Goal: Task Accomplishment & Management: Use online tool/utility

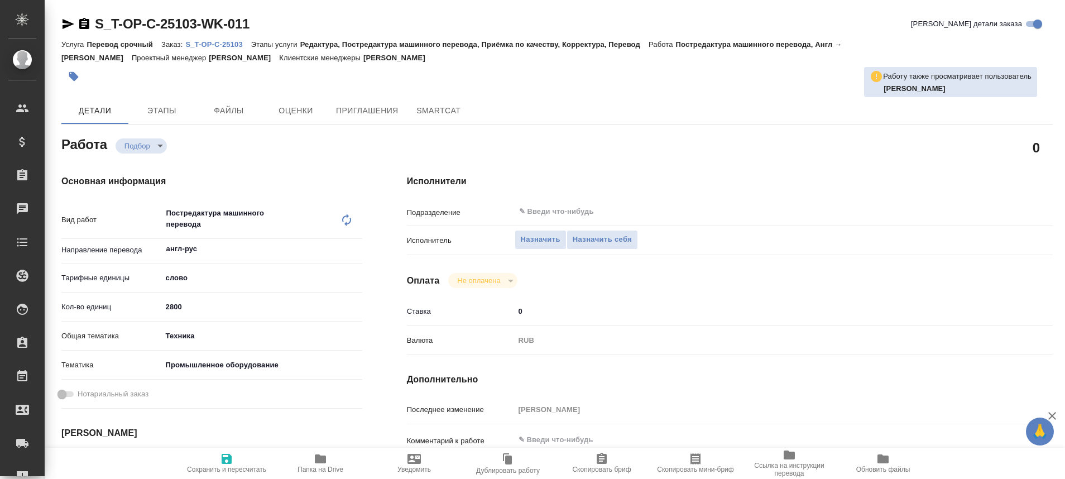
type textarea "x"
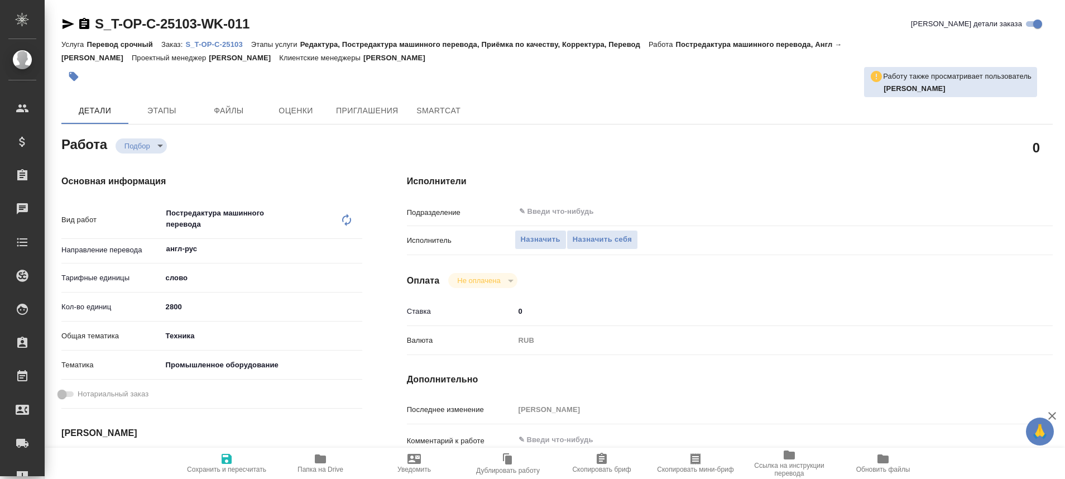
type textarea "x"
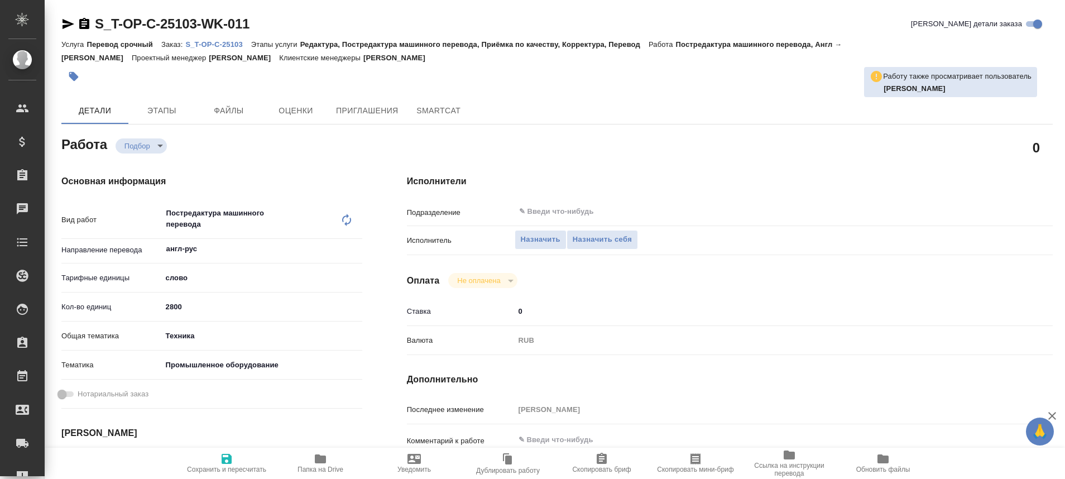
type textarea "x"
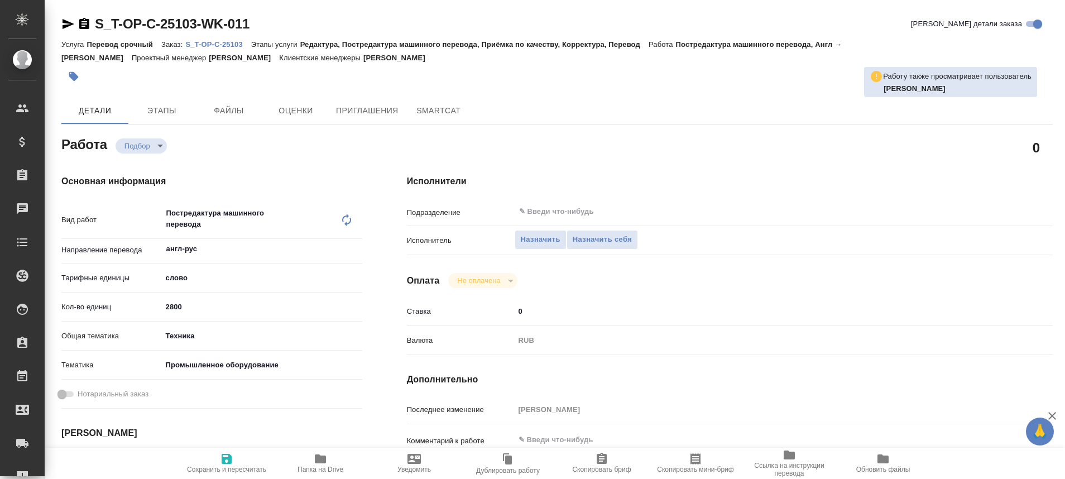
type textarea "x"
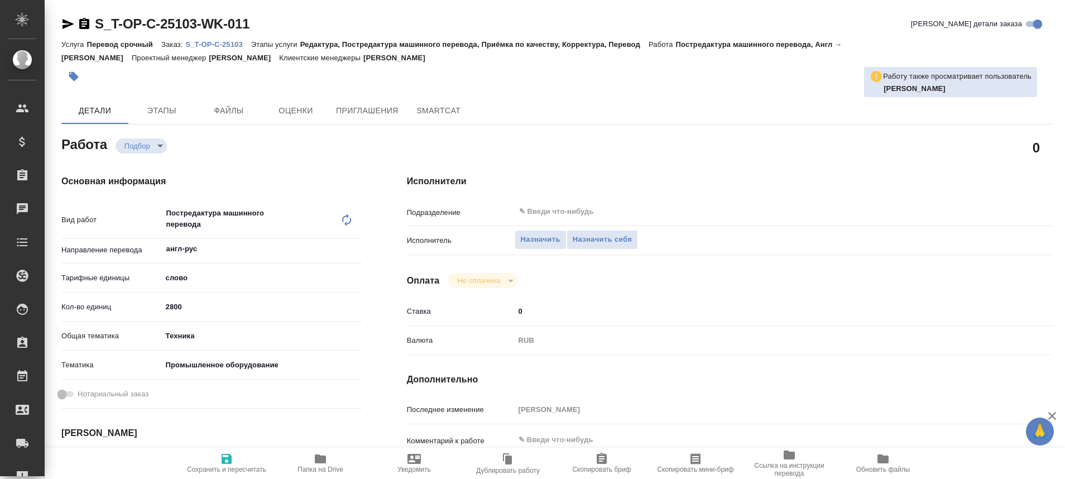
type textarea "x"
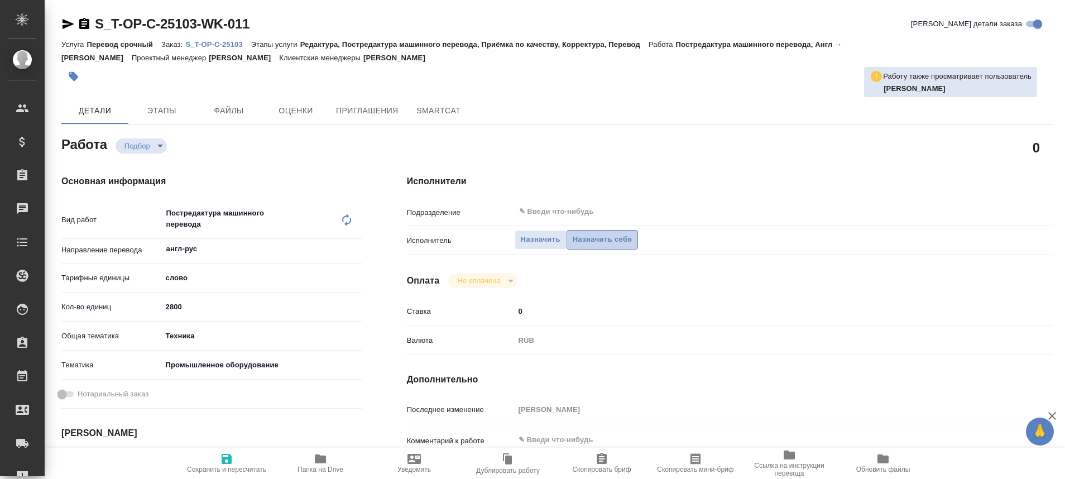
click at [601, 239] on span "Назначить себя" at bounding box center [602, 239] width 59 height 13
type textarea "x"
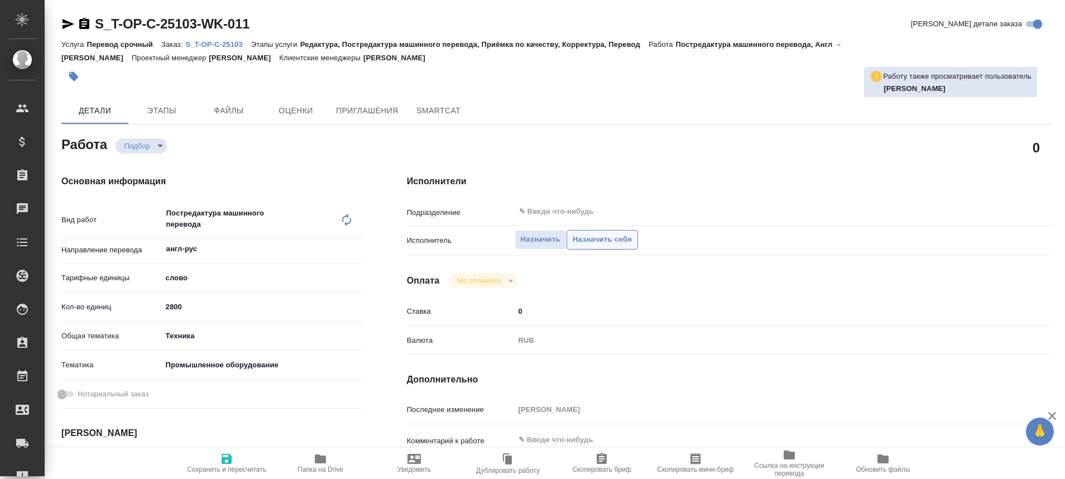
type textarea "x"
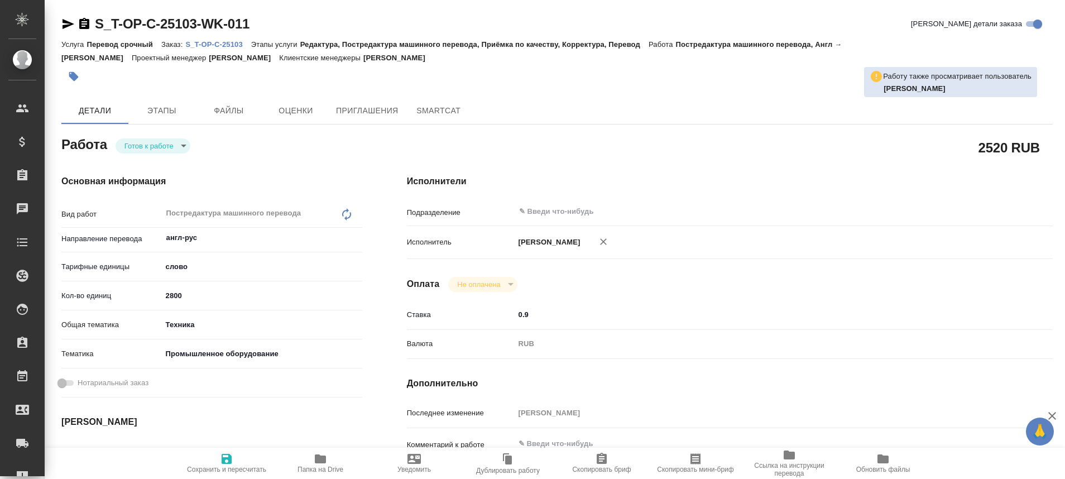
type textarea "x"
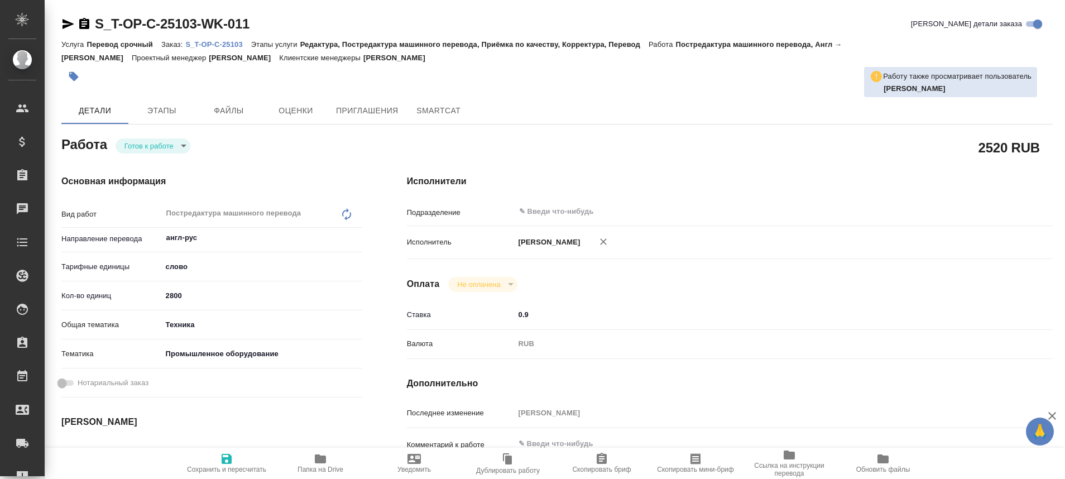
type textarea "x"
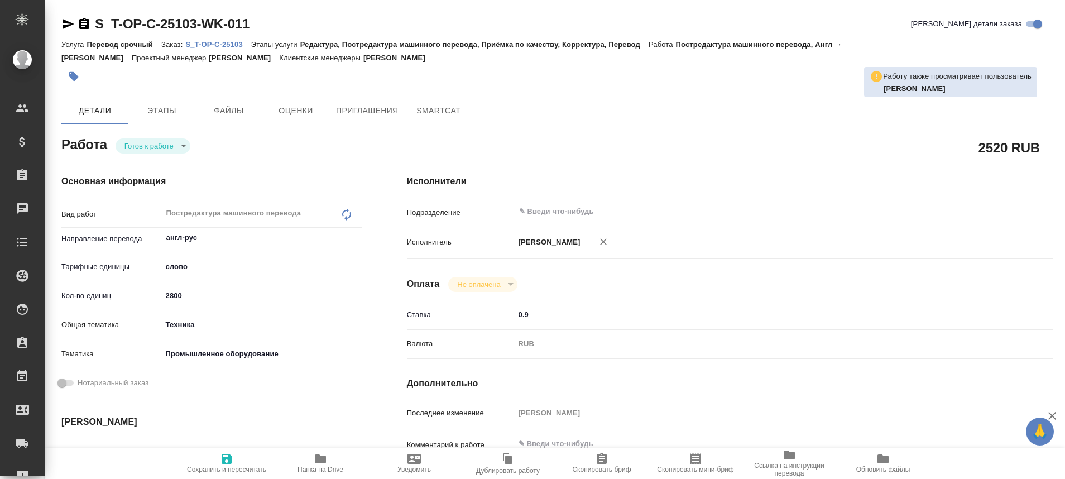
type textarea "x"
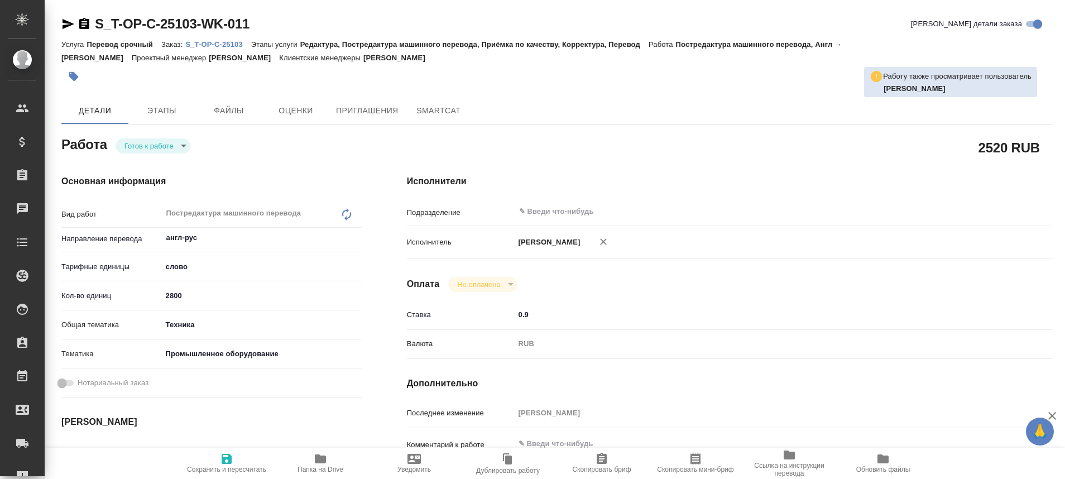
type textarea "x"
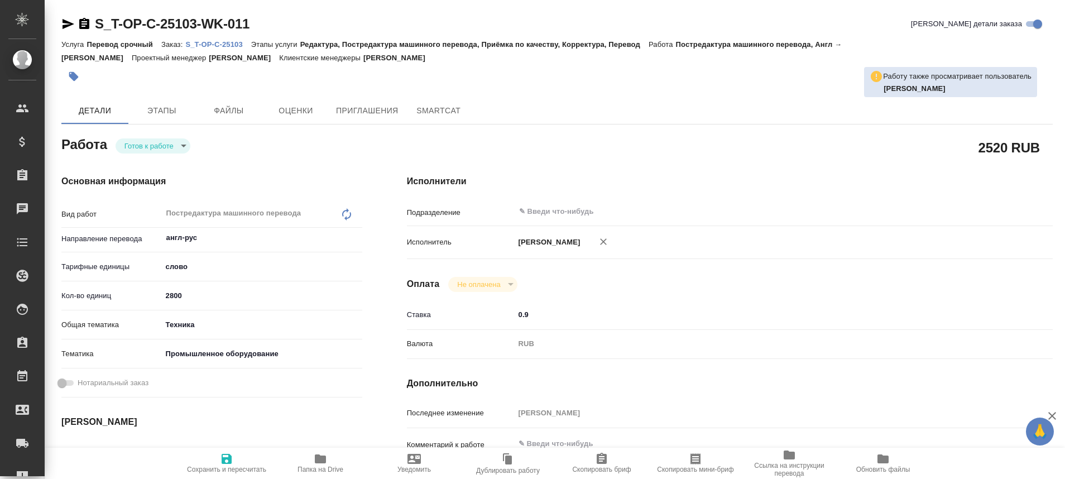
type textarea "x"
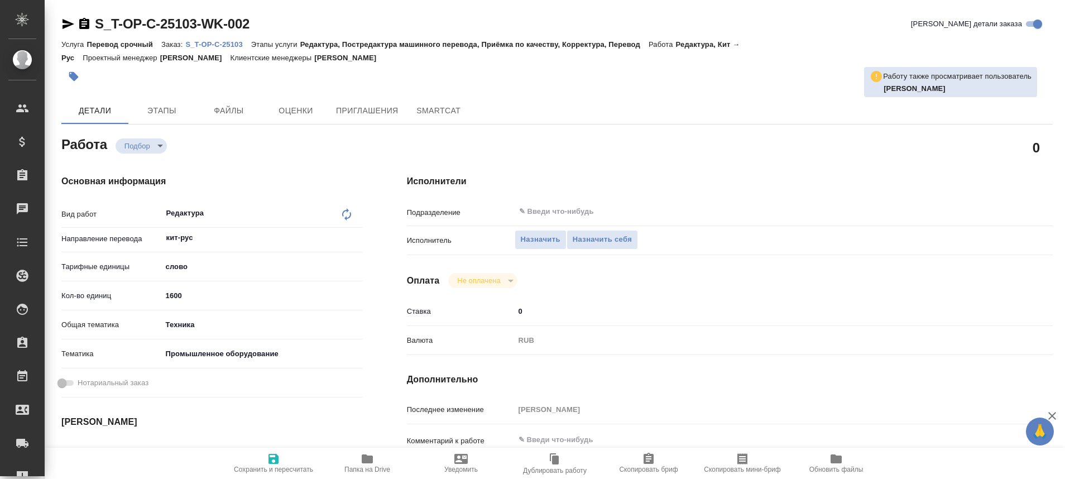
type textarea "x"
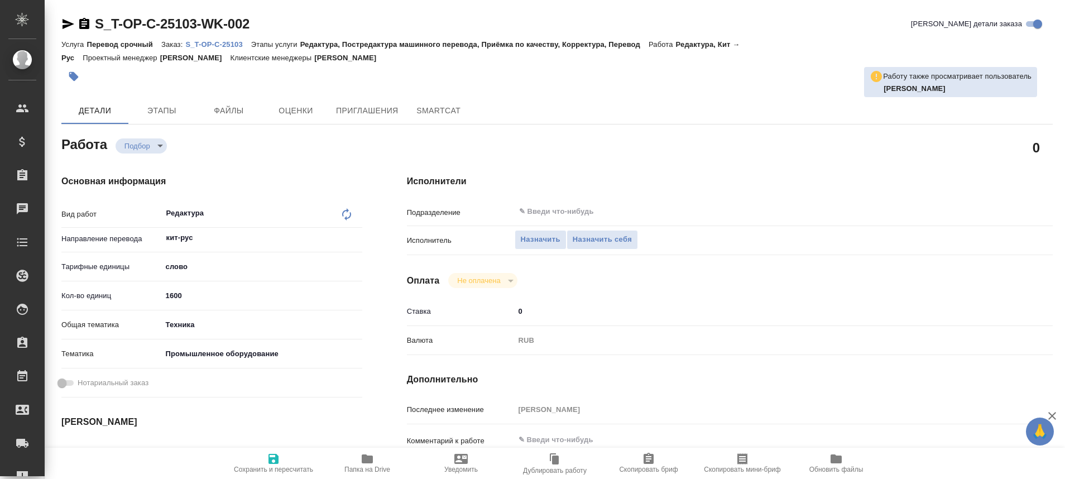
type textarea "x"
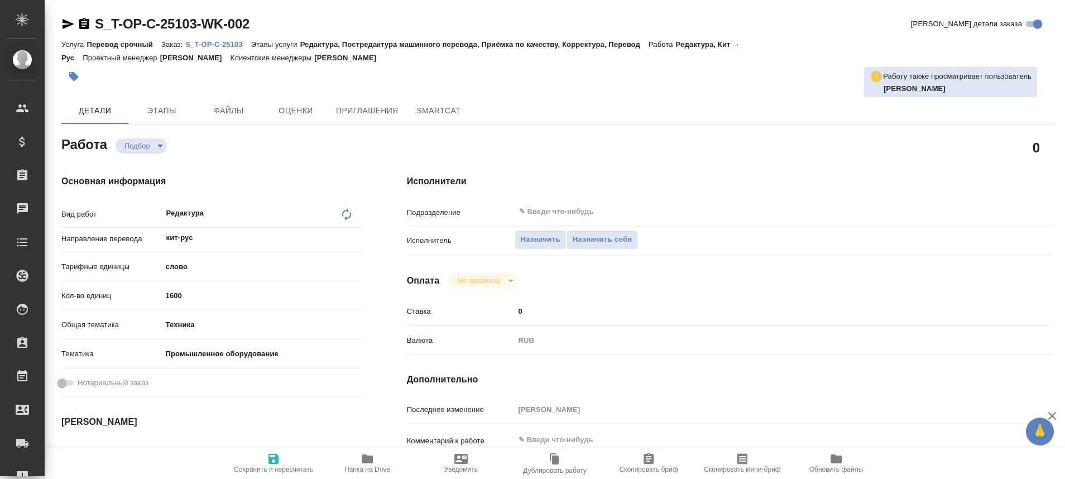
type textarea "x"
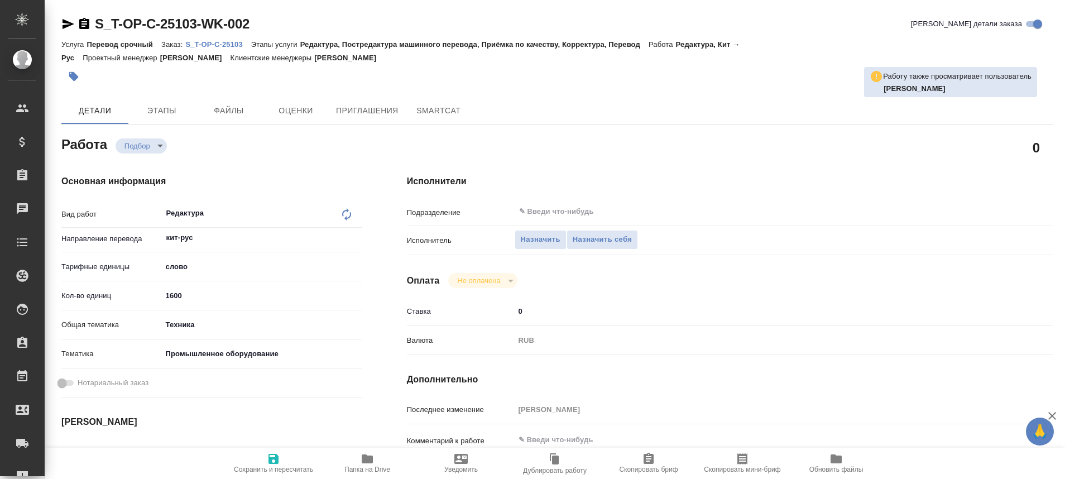
type textarea "x"
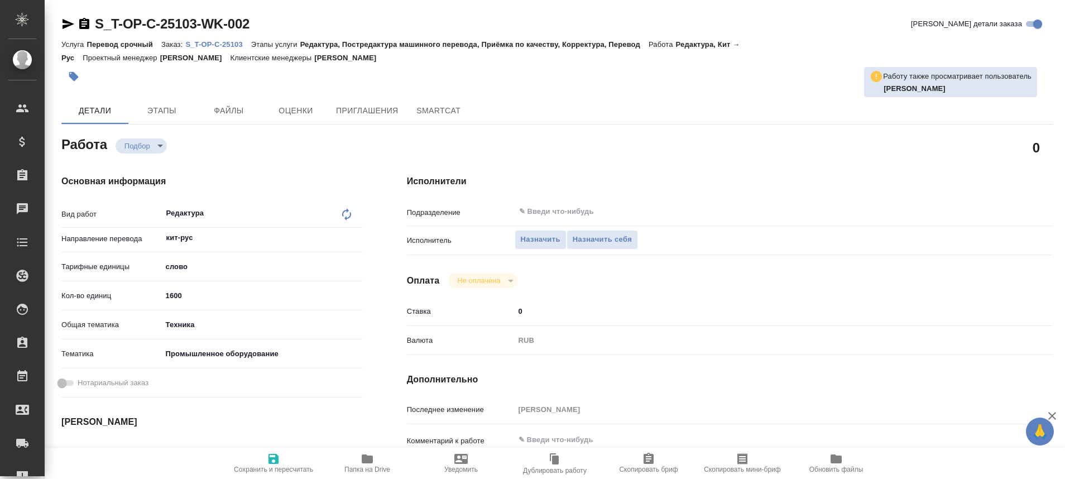
type textarea "x"
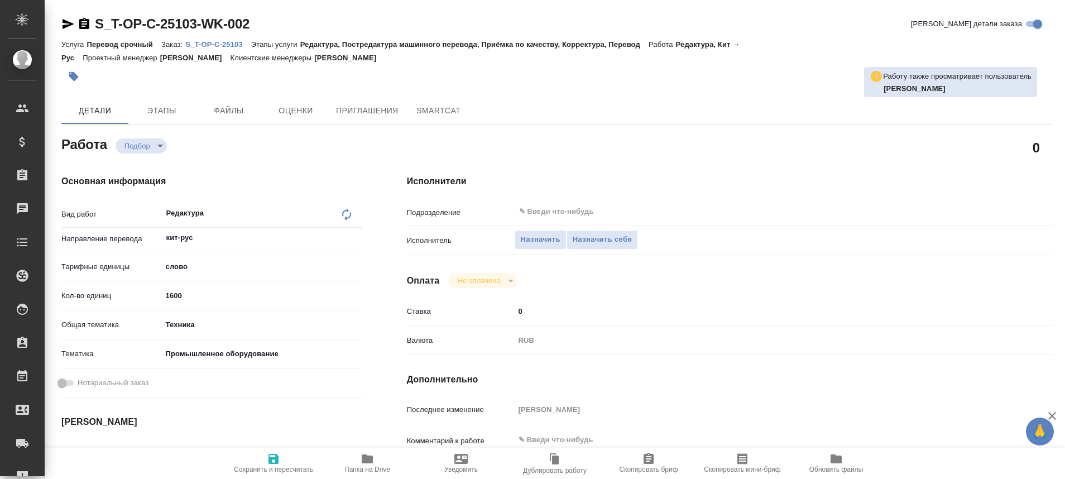
type textarea "x"
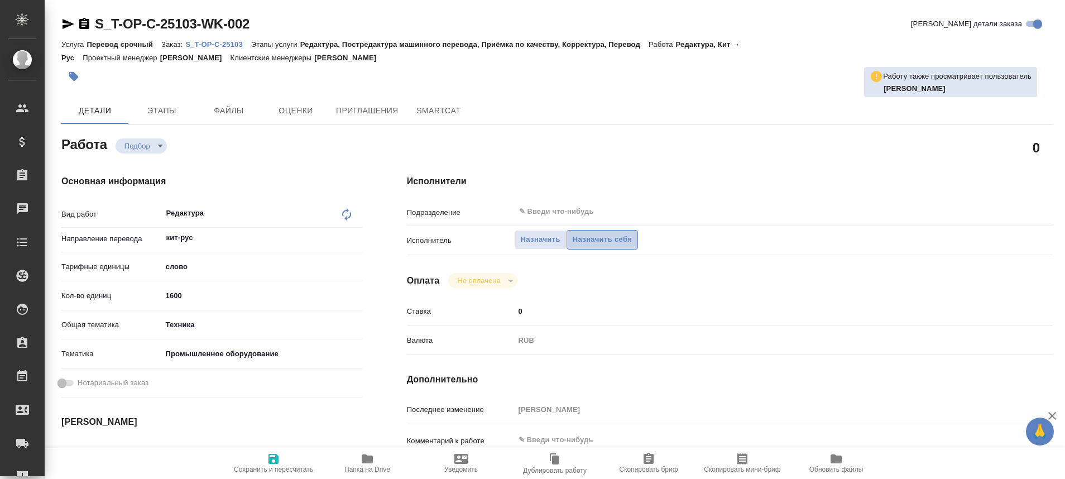
click at [579, 247] on button "Назначить себя" at bounding box center [601, 240] width 71 height 20
type textarea "x"
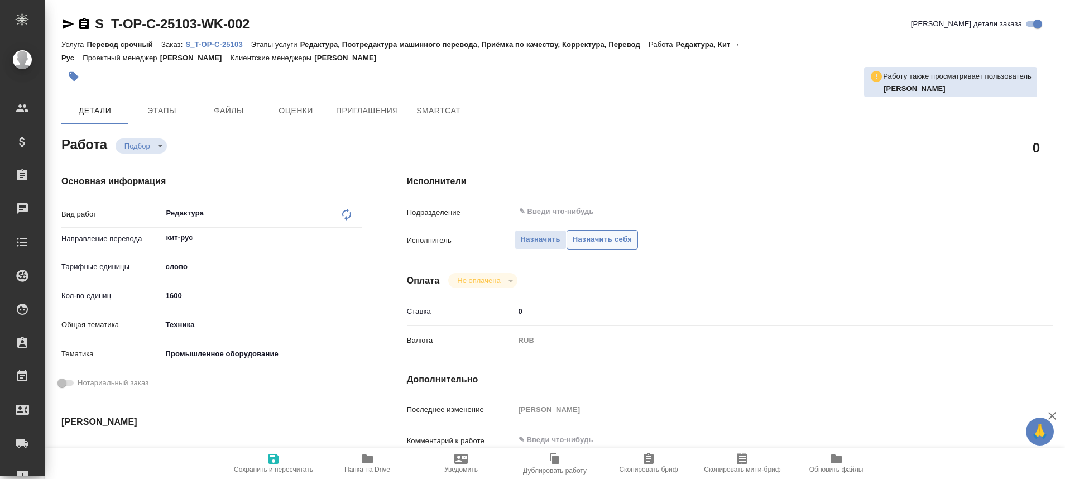
type textarea "x"
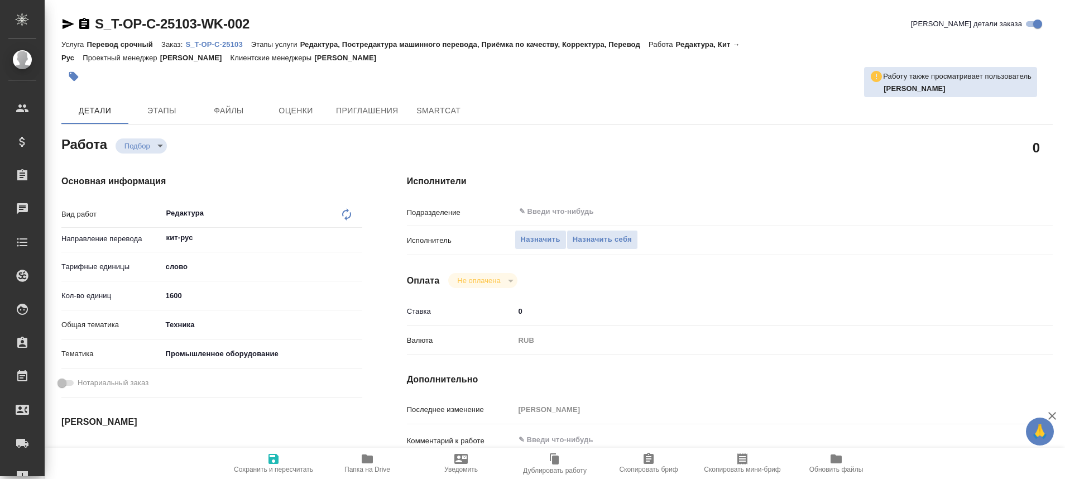
type textarea "x"
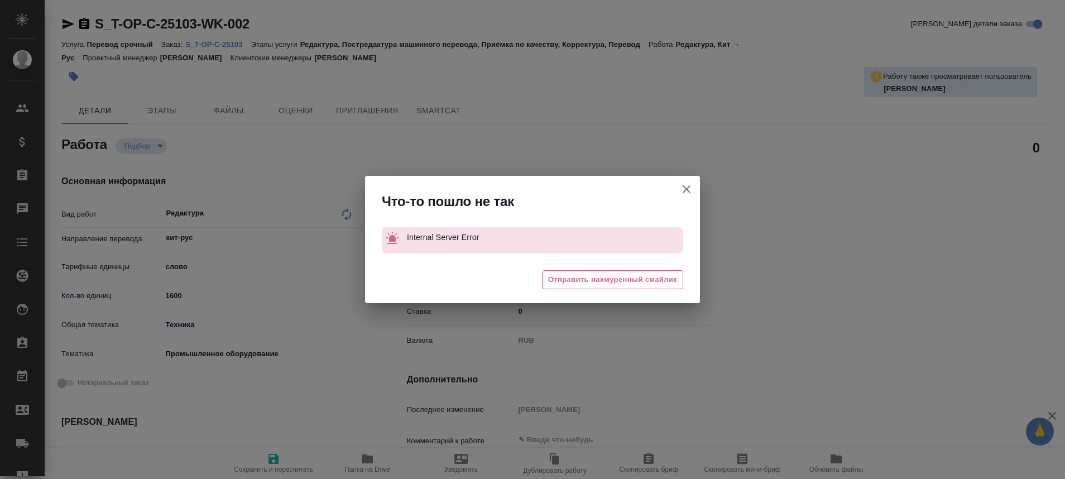
type textarea "x"
